Goal: Find specific page/section

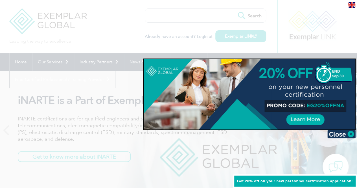
click at [97, 27] on div at bounding box center [178, 94] width 357 height 188
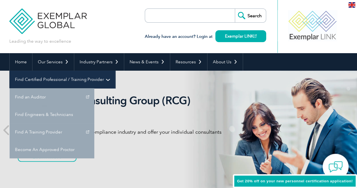
click at [115, 71] on link "Find Certified Professional / Training Provider" at bounding box center [63, 80] width 106 height 18
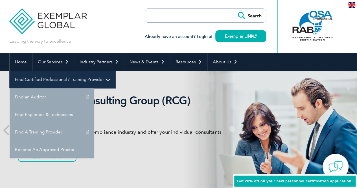
click at [115, 71] on link "Find Certified Professional / Training Provider" at bounding box center [63, 80] width 106 height 18
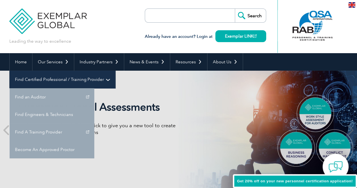
click at [115, 71] on link "Find Certified Professional / Training Provider" at bounding box center [63, 80] width 106 height 18
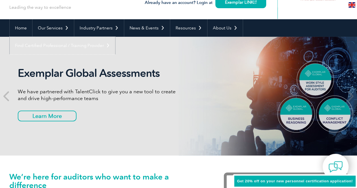
scroll to position [28, 0]
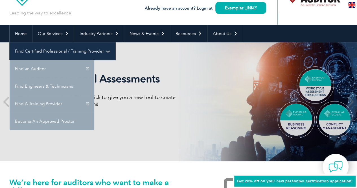
click at [115, 42] on link "Find Certified Professional / Training Provider" at bounding box center [63, 51] width 106 height 18
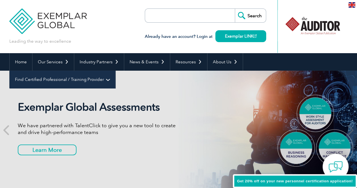
click at [115, 71] on link "Find Certified Professional / Training Provider" at bounding box center [63, 80] width 106 height 18
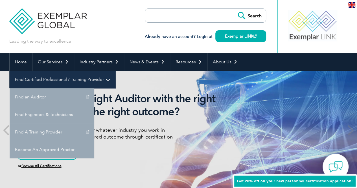
click at [115, 71] on link "Find Certified Professional / Training Provider" at bounding box center [63, 80] width 106 height 18
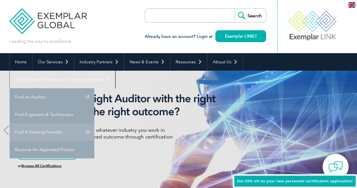
click at [94, 123] on link "Find A Training Provider" at bounding box center [52, 132] width 85 height 18
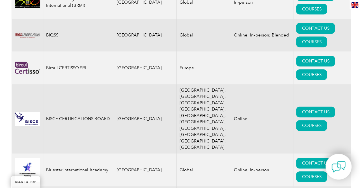
scroll to position [1177, 0]
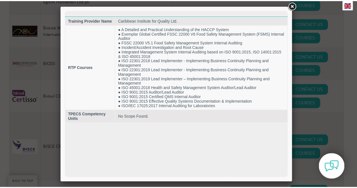
scroll to position [0, 0]
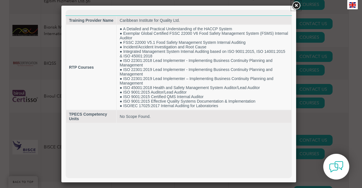
click at [297, 3] on link at bounding box center [296, 6] width 10 height 10
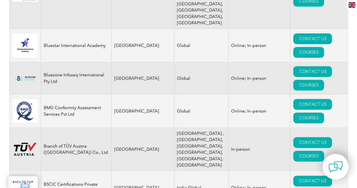
scroll to position [1347, 0]
